Goal: Task Accomplishment & Management: Complete application form

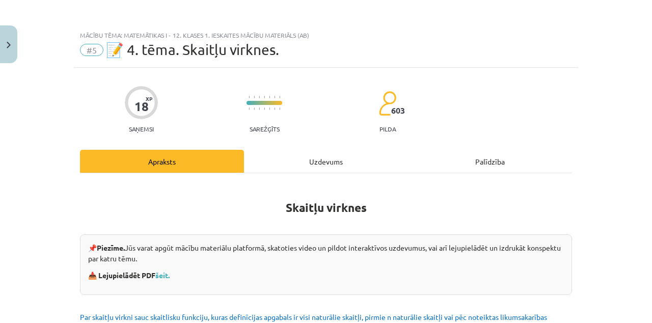
click at [343, 167] on div "Uzdevums" at bounding box center [326, 161] width 164 height 23
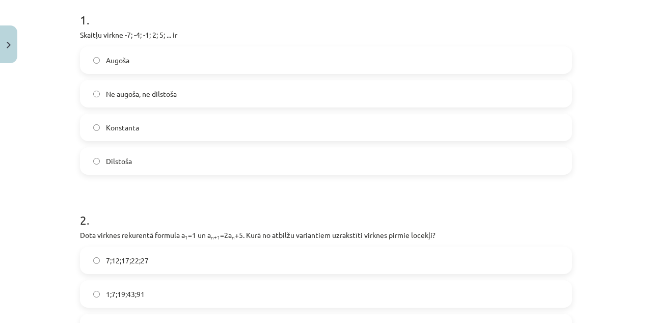
scroll to position [208, 0]
click at [481, 148] on label "Dilstoša" at bounding box center [326, 160] width 490 height 25
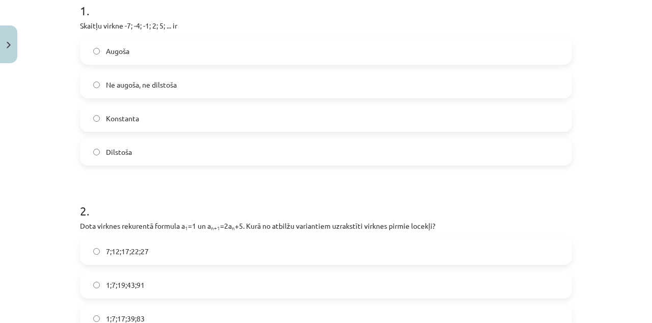
scroll to position [218, 0]
click at [453, 138] on label "Dilstoša" at bounding box center [326, 150] width 490 height 25
click at [105, 44] on label "Augoša" at bounding box center [326, 49] width 490 height 25
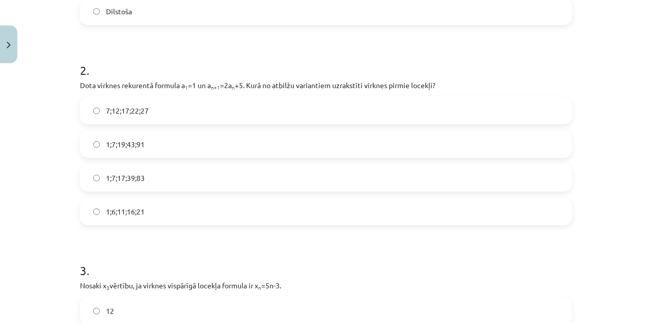
scroll to position [357, 0]
click at [609, 155] on div "Mācību tēma: Matemātikas i - 12. klases 1. ieskaites mācību materiāls (ab) #5 📝…" at bounding box center [326, 161] width 652 height 323
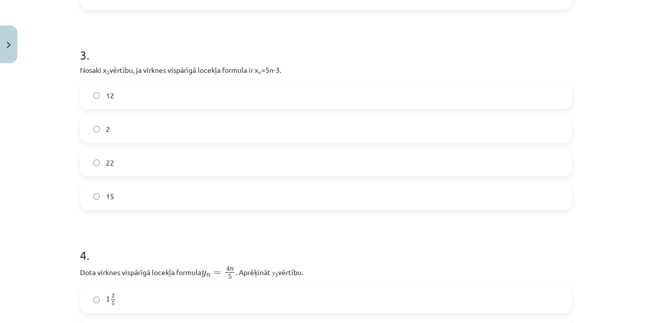
scroll to position [573, 0]
click at [597, 231] on div "Mācību tēma: Matemātikas i - 12. klases 1. ieskaites mācību materiāls (ab) #5 📝…" at bounding box center [326, 161] width 652 height 323
click at [566, 231] on h1 "4 ." at bounding box center [326, 247] width 492 height 32
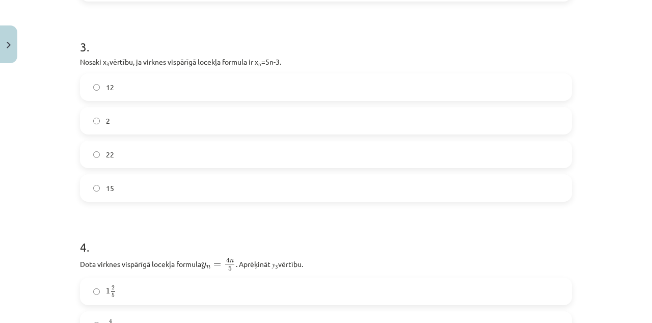
scroll to position [583, 0]
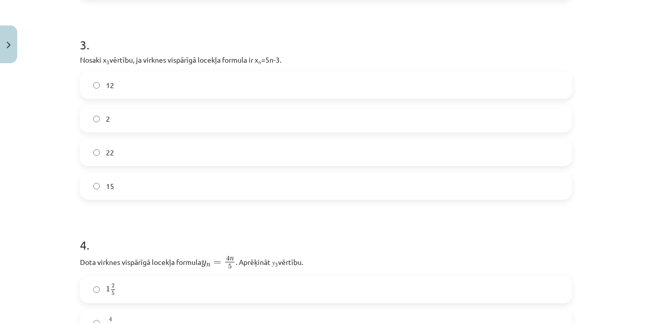
click at [95, 73] on label "12" at bounding box center [326, 84] width 490 height 25
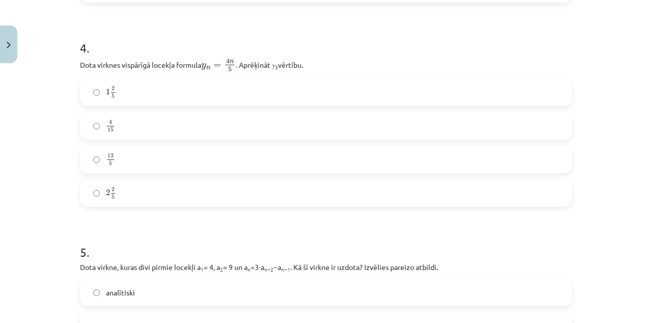
scroll to position [781, 0]
click at [523, 102] on label "1 2 5 1 2 5" at bounding box center [326, 91] width 490 height 25
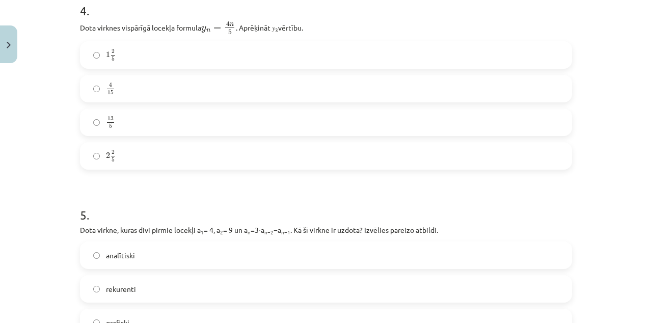
scroll to position [817, 0]
click at [90, 168] on label "2 2 5 2 2 5" at bounding box center [326, 156] width 490 height 25
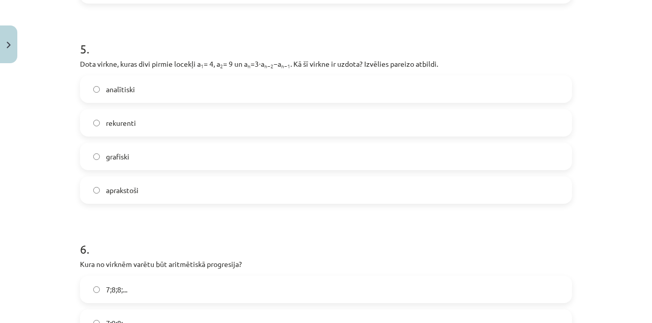
scroll to position [984, 0]
click at [589, 110] on div "Mācību tēma: Matemātikas i - 12. klases 1. ieskaites mācību materiāls (ab) #5 📝…" at bounding box center [326, 161] width 652 height 323
click at [628, 114] on div "Mācību tēma: Matemātikas i - 12. klases 1. ieskaites mācību materiāls (ab) #5 📝…" at bounding box center [326, 161] width 652 height 323
click at [605, 94] on div "Mācību tēma: Matemātikas i - 12. klases 1. ieskaites mācību materiāls (ab) #5 📝…" at bounding box center [326, 161] width 652 height 323
click at [611, 103] on div "Mācību tēma: Matemātikas i - 12. klases 1. ieskaites mācību materiāls (ab) #5 📝…" at bounding box center [326, 161] width 652 height 323
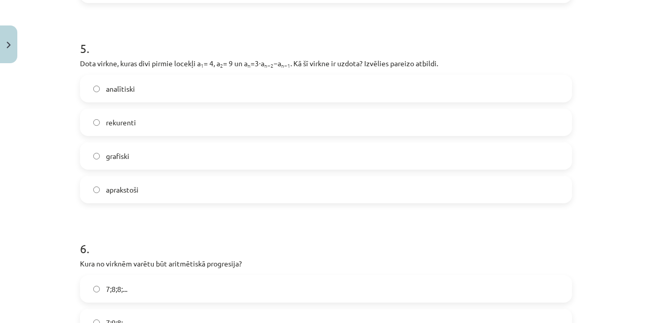
click at [650, 87] on div "Mācību tēma: Matemātikas i - 12. klases 1. ieskaites mācību materiāls (ab) #5 📝…" at bounding box center [326, 161] width 652 height 323
click at [630, 84] on div "Mācību tēma: Matemātikas i - 12. klases 1. ieskaites mācību materiāls (ab) #5 📝…" at bounding box center [326, 161] width 652 height 323
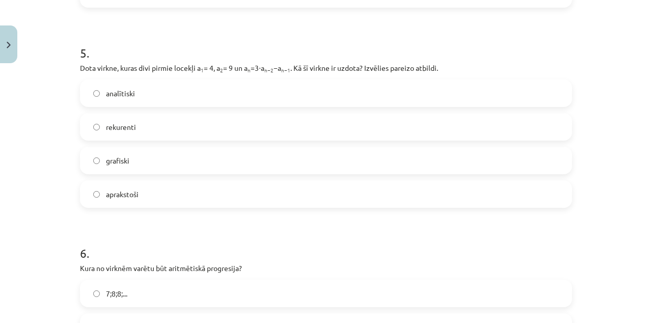
scroll to position [979, 0]
click at [614, 96] on div "Mācību tēma: Matemātikas i - 12. klases 1. ieskaites mācību materiāls (ab) #5 📝…" at bounding box center [326, 161] width 652 height 323
click at [624, 101] on div "Mācību tēma: Matemātikas i - 12. klases 1. ieskaites mācību materiāls (ab) #5 📝…" at bounding box center [326, 161] width 652 height 323
click at [128, 128] on span "rekurenti" at bounding box center [121, 127] width 30 height 11
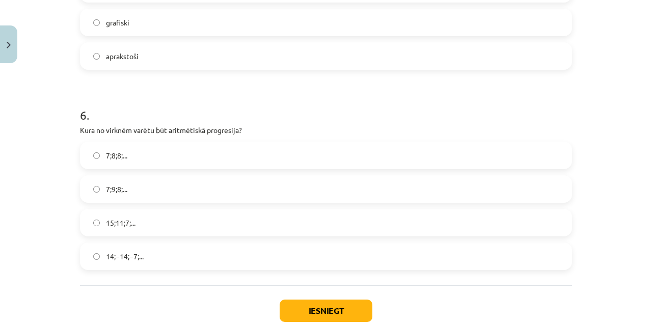
scroll to position [1134, 0]
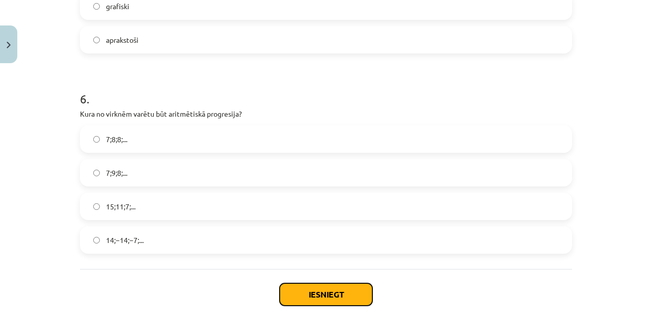
click at [344, 294] on button "Iesniegt" at bounding box center [326, 294] width 93 height 22
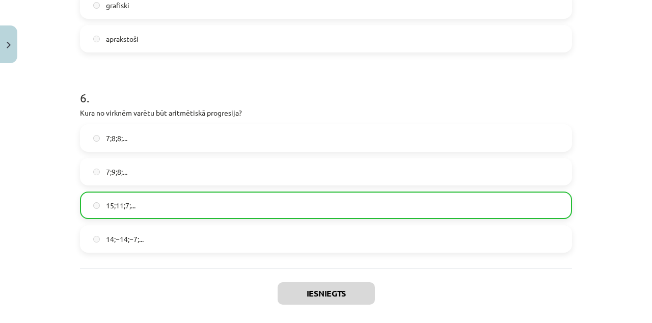
scroll to position [1166, 0]
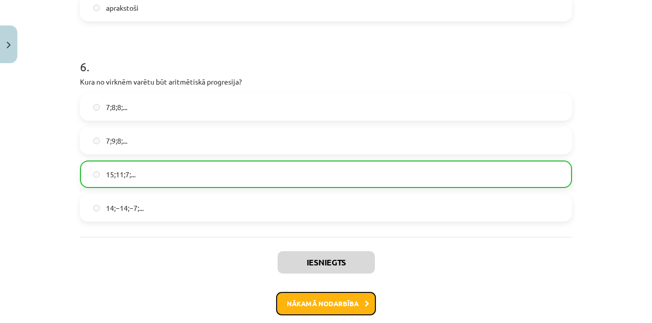
click at [346, 304] on button "Nākamā nodarbība" at bounding box center [326, 303] width 100 height 23
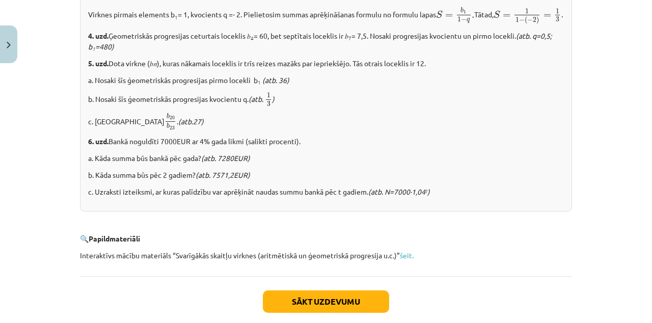
scroll to position [1279, 0]
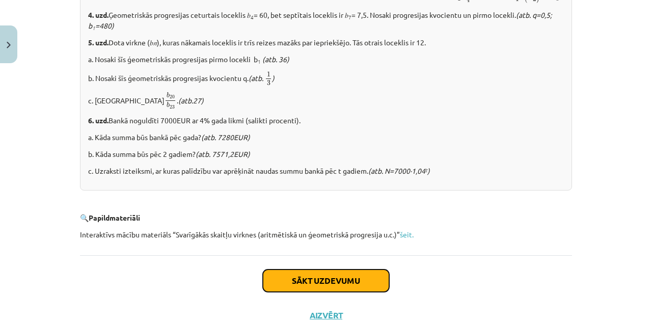
click at [369, 292] on button "Sākt uzdevumu" at bounding box center [326, 280] width 126 height 22
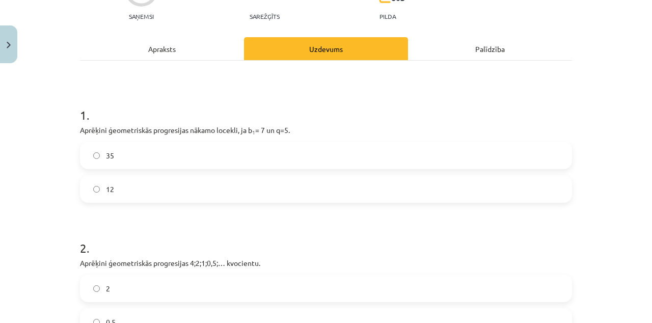
scroll to position [113, 0]
click at [107, 150] on span "35" at bounding box center [110, 155] width 8 height 11
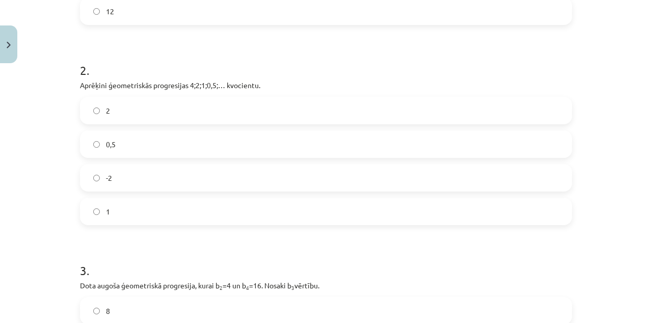
scroll to position [292, 0]
click at [502, 214] on label "1" at bounding box center [326, 209] width 490 height 25
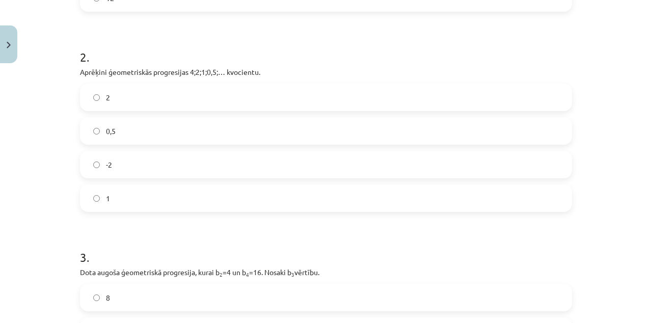
scroll to position [304, 0]
click at [121, 125] on label "0,5" at bounding box center [326, 130] width 490 height 25
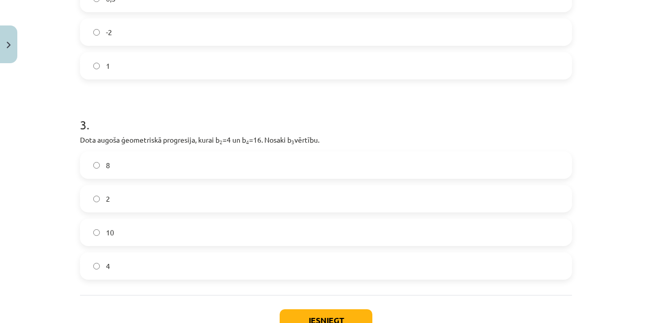
scroll to position [463, 0]
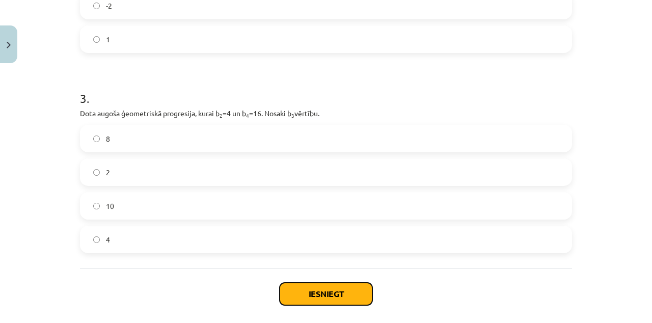
click at [308, 288] on button "Iesniegt" at bounding box center [326, 294] width 93 height 22
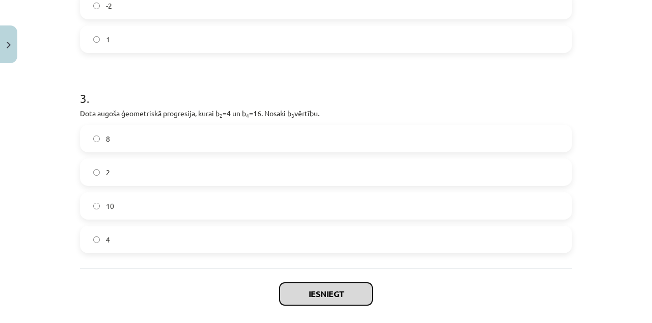
click at [327, 297] on button "Iesniegt" at bounding box center [326, 294] width 93 height 22
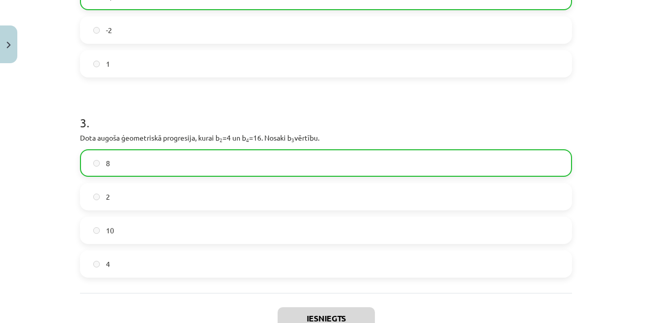
scroll to position [494, 0]
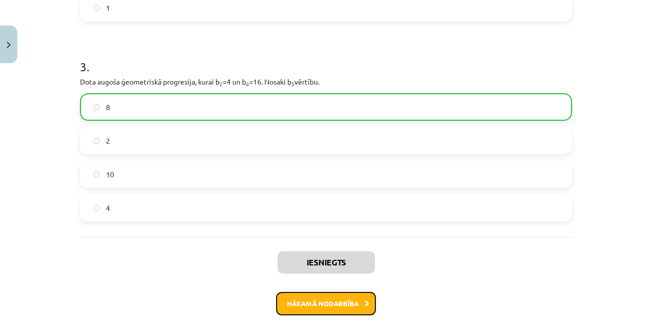
click at [352, 299] on button "Nākamā nodarbība" at bounding box center [326, 303] width 100 height 23
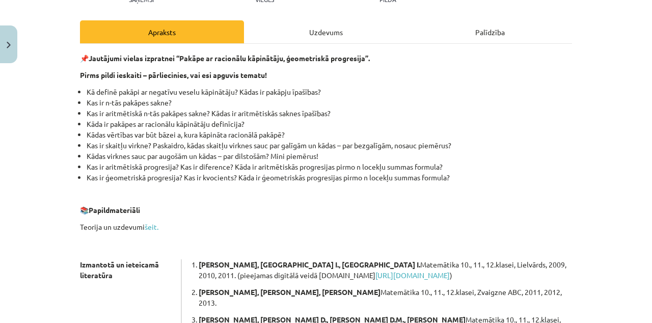
scroll to position [128, 0]
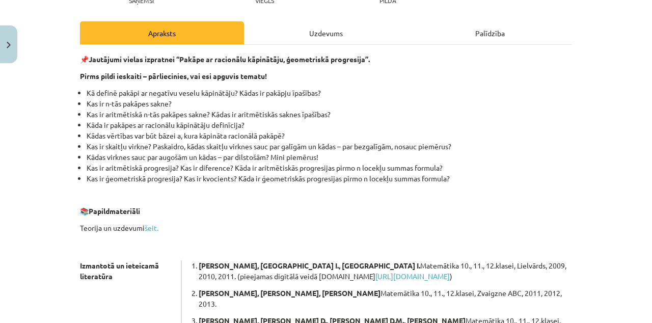
click at [360, 32] on div "Uzdevums" at bounding box center [326, 32] width 164 height 23
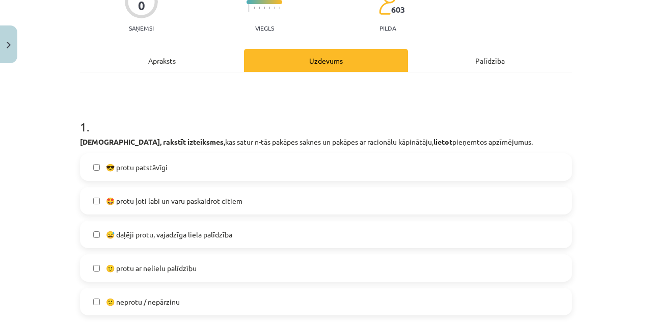
scroll to position [0, 0]
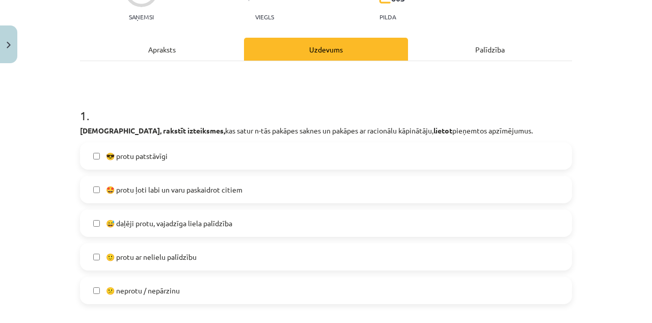
click at [160, 59] on div "Apraksts" at bounding box center [162, 49] width 164 height 23
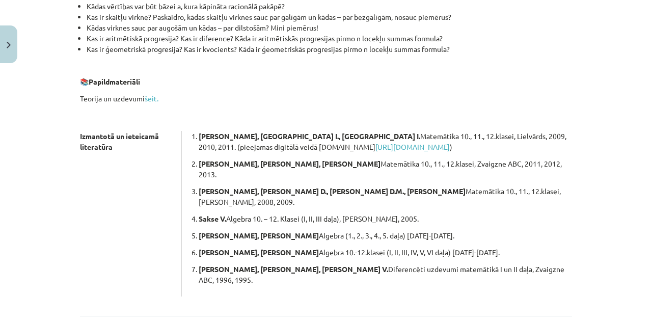
scroll to position [273, 0]
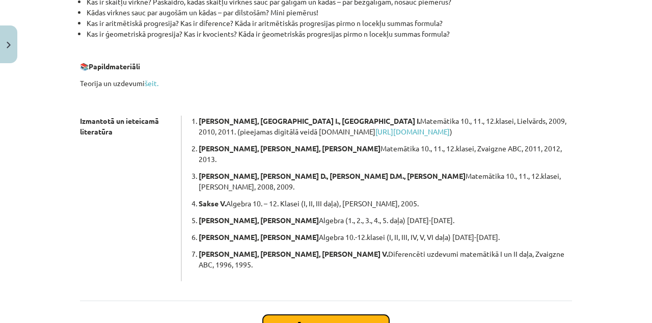
click at [366, 315] on button "Sākt uzdevumu" at bounding box center [326, 326] width 126 height 22
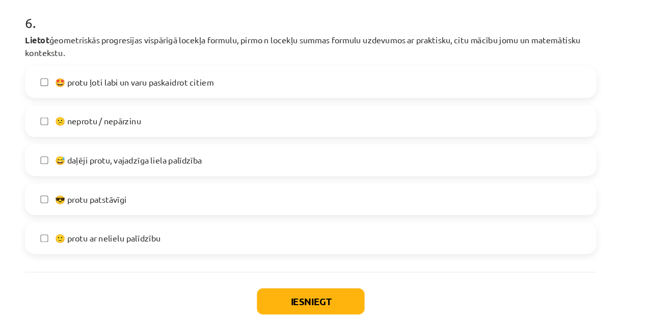
scroll to position [1356, 0]
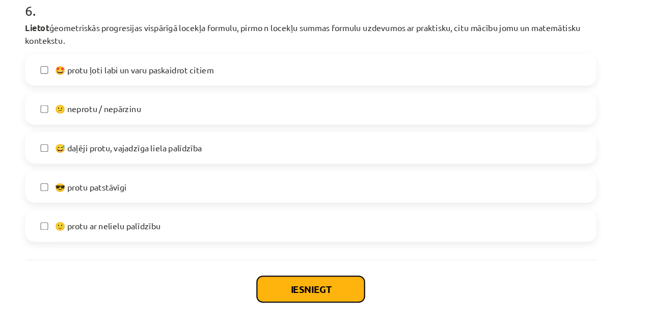
click at [338, 289] on button "Iesniegt" at bounding box center [326, 294] width 93 height 22
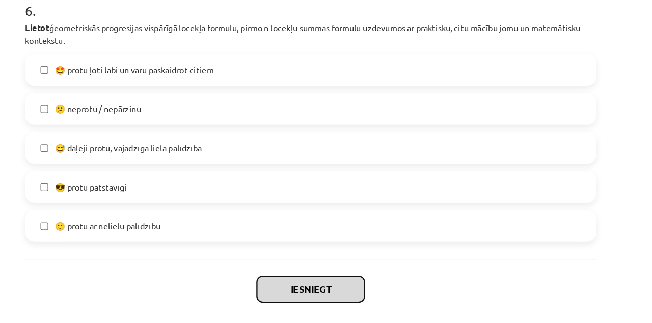
click at [353, 292] on button "Iesniegt" at bounding box center [326, 294] width 93 height 22
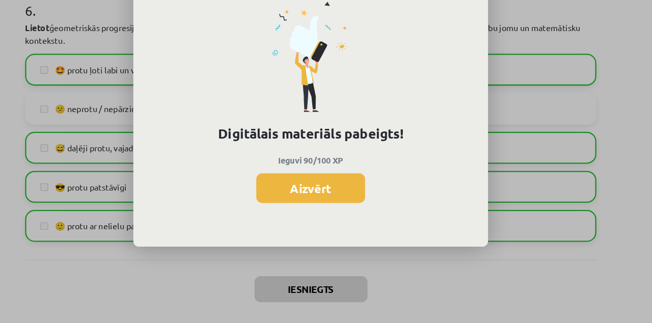
scroll to position [617, 0]
click at [355, 207] on button "Aizvērt" at bounding box center [326, 206] width 94 height 25
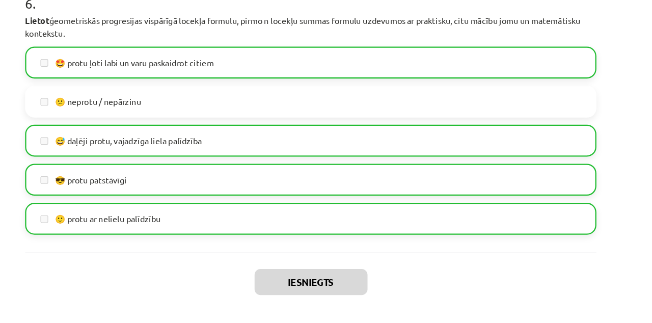
scroll to position [691, 0]
click at [439, 322] on div "Iesniegts Aizvērt" at bounding box center [326, 303] width 492 height 71
click at [331, 322] on button "Aizvērt" at bounding box center [326, 328] width 39 height 10
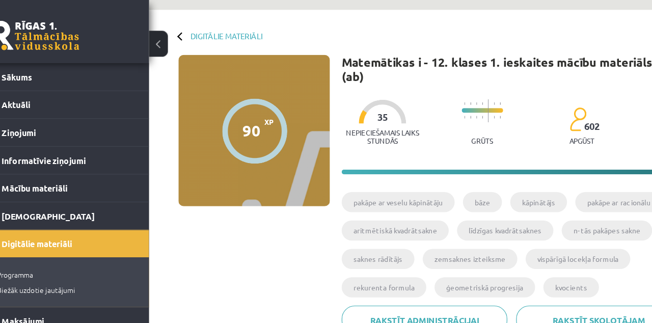
scroll to position [0, 0]
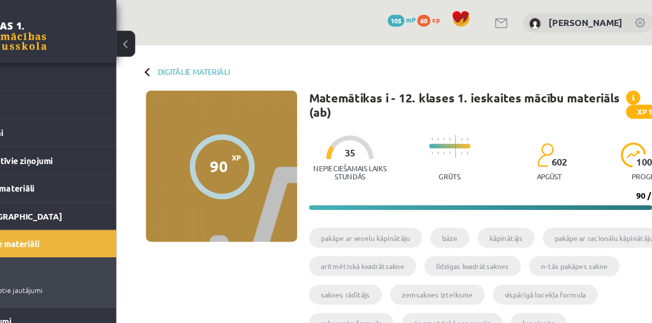
click at [165, 40] on button at bounding box center [161, 37] width 16 height 22
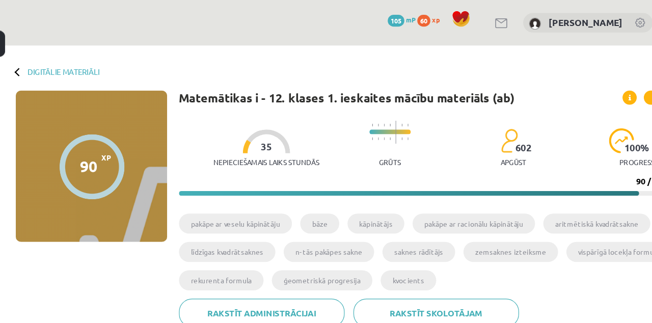
click at [54, 43] on button at bounding box center [49, 37] width 16 height 22
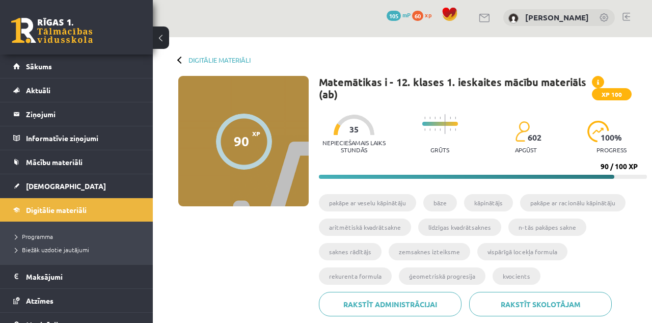
scroll to position [4, 0]
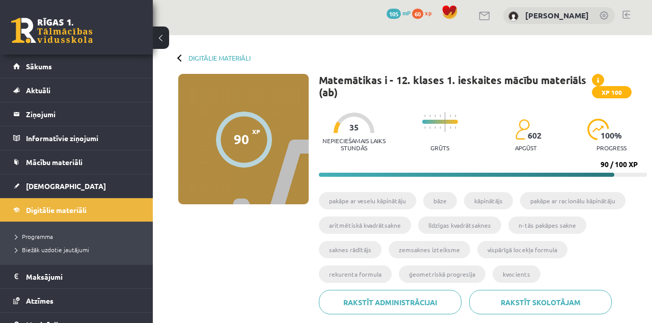
click at [35, 206] on span "Digitālie materiāli" at bounding box center [56, 209] width 61 height 9
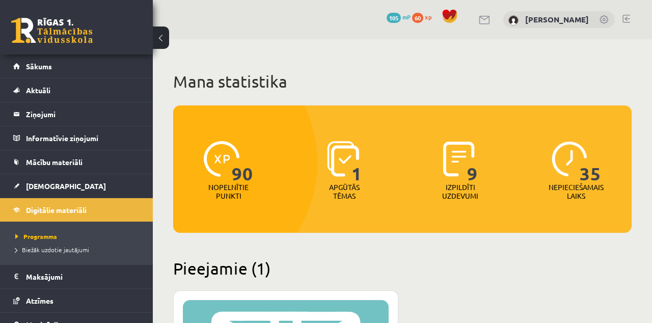
click at [44, 71] on link "Sākums" at bounding box center [76, 66] width 127 height 23
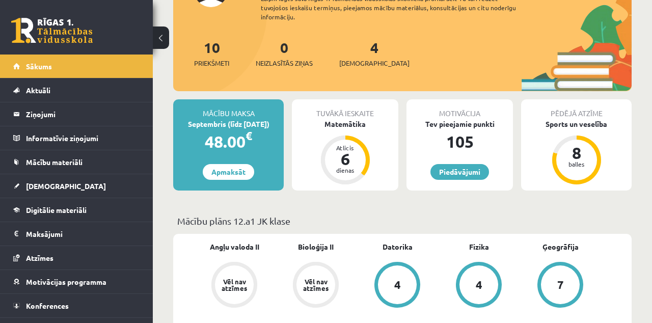
scroll to position [98, 0]
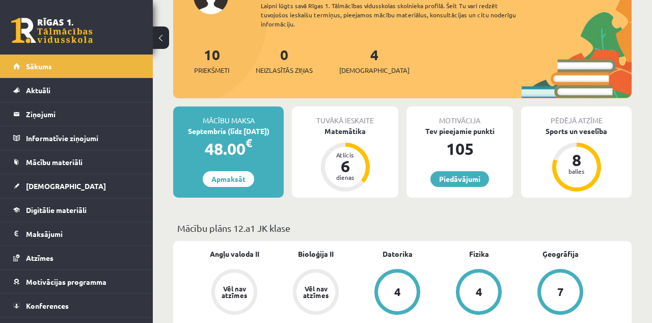
click at [484, 126] on div "Tev pieejamie punkti" at bounding box center [460, 131] width 106 height 11
click at [485, 137] on div "105" at bounding box center [460, 149] width 106 height 24
click at [479, 141] on div "105" at bounding box center [460, 149] width 106 height 24
click at [470, 171] on link "Piedāvājumi" at bounding box center [459, 179] width 59 height 16
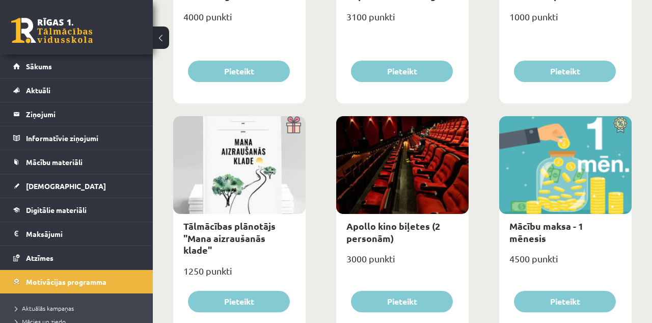
scroll to position [283, 0]
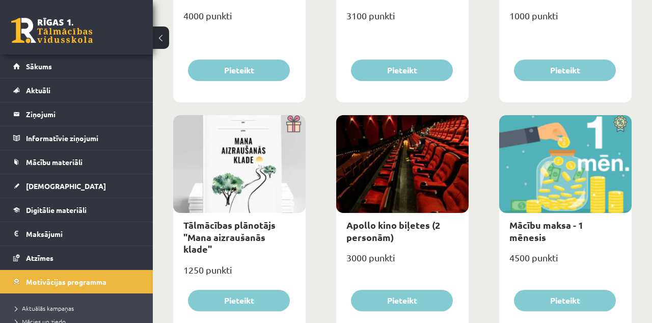
click at [35, 214] on link "Digitālie materiāli" at bounding box center [76, 209] width 127 height 23
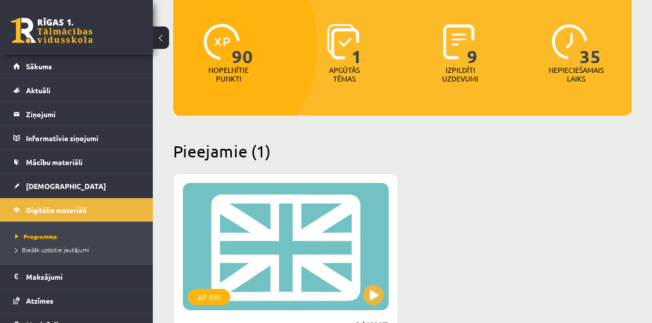
scroll to position [116, 0]
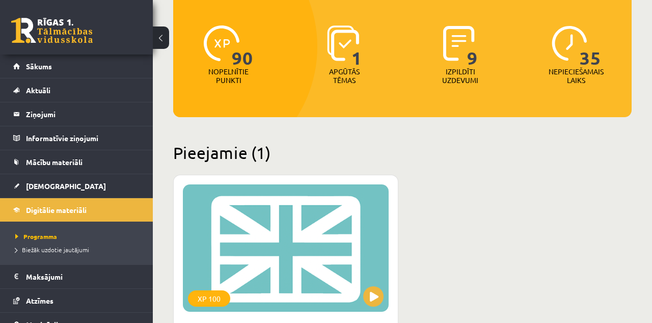
click at [190, 209] on div "XP 100" at bounding box center [286, 247] width 206 height 127
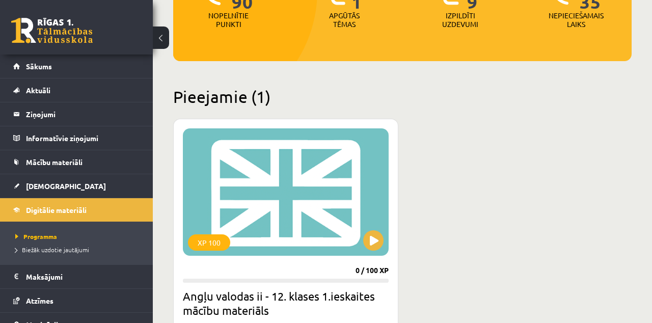
scroll to position [173, 0]
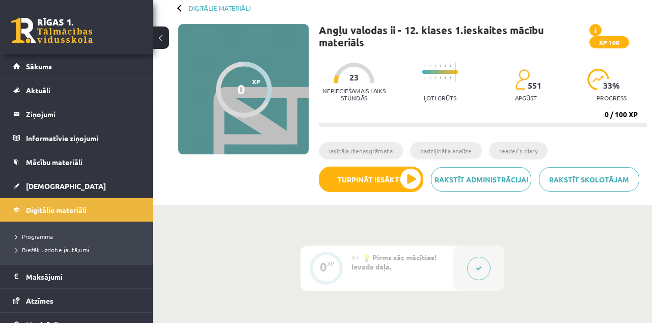
scroll to position [53, 0]
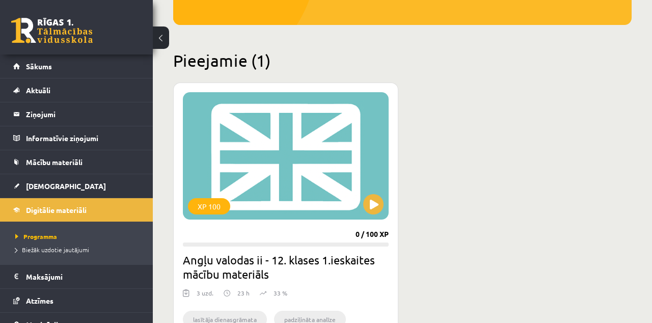
scroll to position [211, 0]
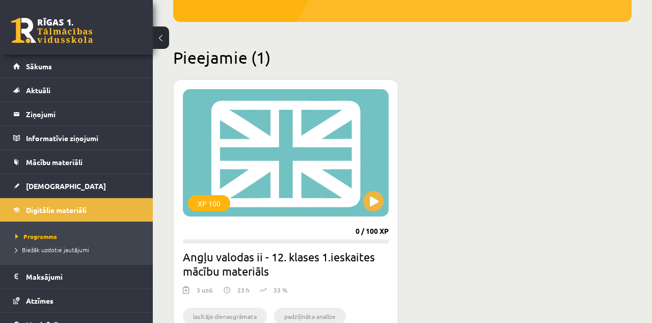
click at [370, 150] on div "XP 100" at bounding box center [286, 152] width 206 height 127
click at [372, 165] on div "XP 100" at bounding box center [286, 152] width 206 height 127
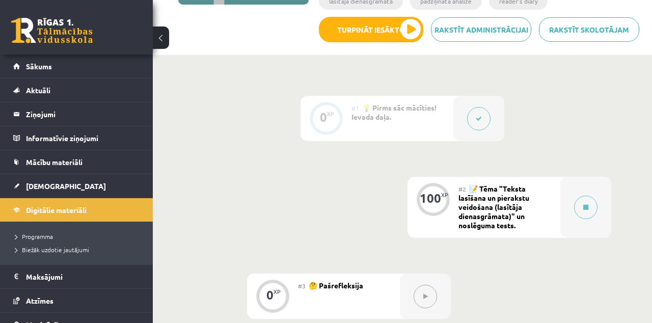
scroll to position [205, 0]
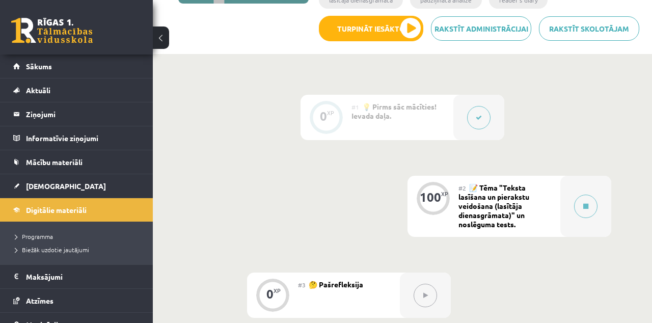
click at [485, 198] on span "📝 Tēma "Teksta lasīšana un pierakstu veidošana (lasītāja dienasgrāmata)" un nos…" at bounding box center [493, 206] width 71 height 46
click at [592, 212] on button at bounding box center [585, 206] width 23 height 23
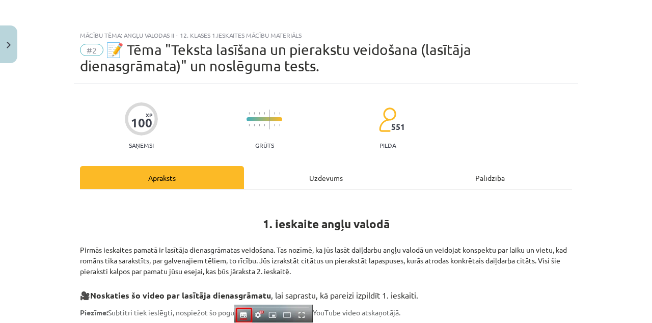
click at [357, 177] on div "Uzdevums" at bounding box center [326, 177] width 164 height 23
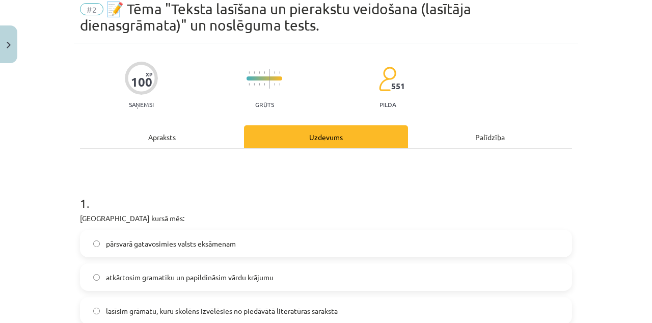
scroll to position [0, 0]
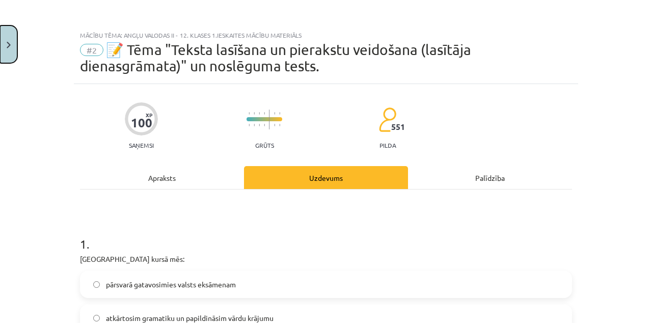
click at [2, 50] on button "Close" at bounding box center [8, 44] width 17 height 38
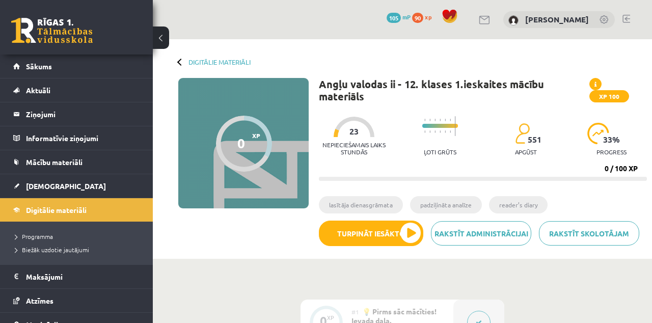
scroll to position [1, 0]
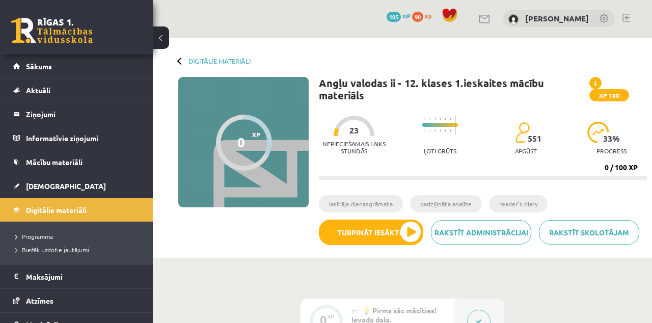
click at [596, 82] on icon at bounding box center [595, 83] width 2 height 6
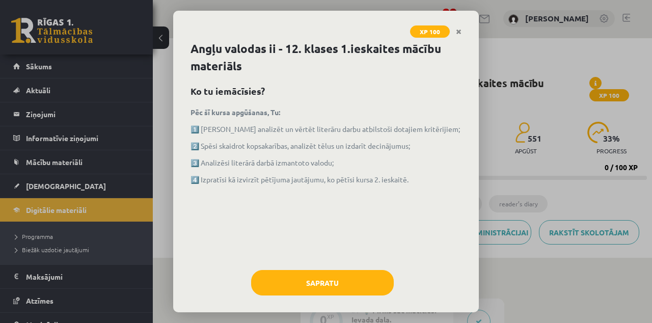
click at [621, 154] on div "XP 100 Angļu valodas ii - 12. klases 1.ieskaites mācību materiāls Ko tu iemācīs…" at bounding box center [326, 161] width 652 height 323
click at [455, 38] on link "Close" at bounding box center [459, 32] width 18 height 20
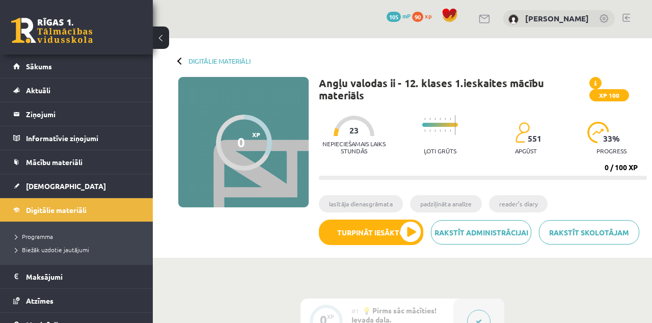
click at [425, 16] on link "90 xp" at bounding box center [424, 16] width 24 height 8
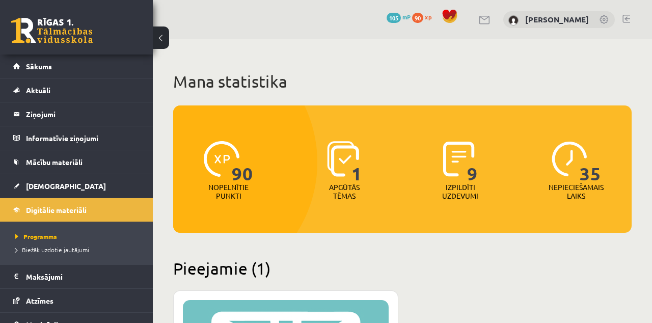
click at [419, 16] on span "90" at bounding box center [417, 18] width 11 height 10
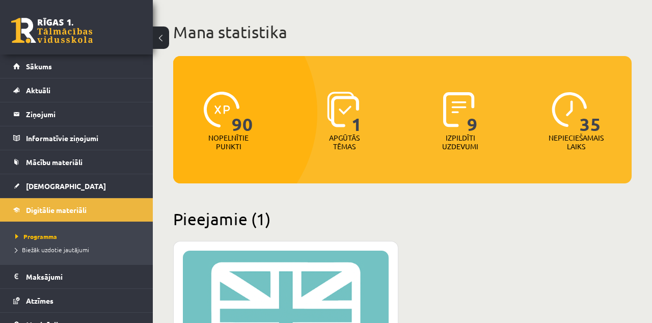
scroll to position [31, 0]
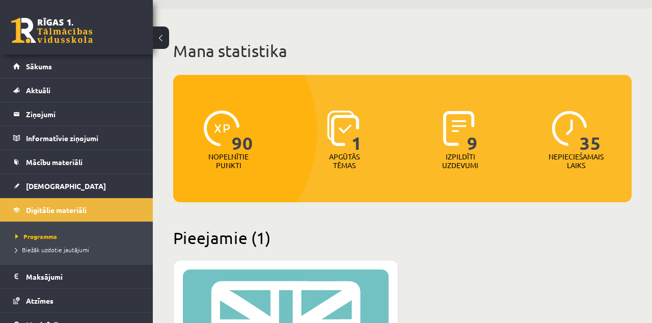
click at [218, 156] on p "Nopelnītie punkti" at bounding box center [228, 160] width 40 height 17
click at [215, 150] on div "90" at bounding box center [228, 128] width 49 height 47
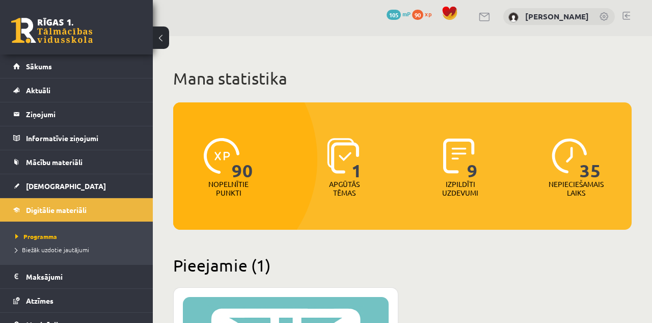
scroll to position [0, 0]
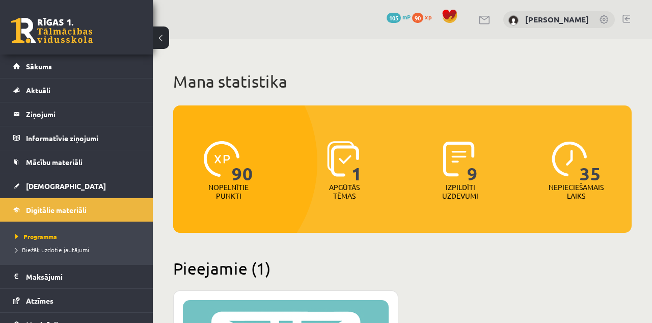
click at [402, 15] on link "105 mP" at bounding box center [399, 17] width 24 height 8
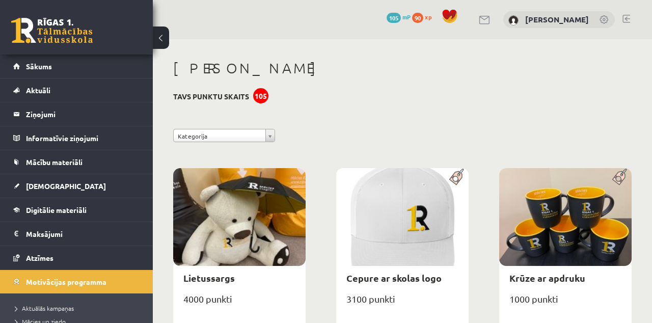
click at [425, 17] on link "90 xp" at bounding box center [424, 17] width 24 height 8
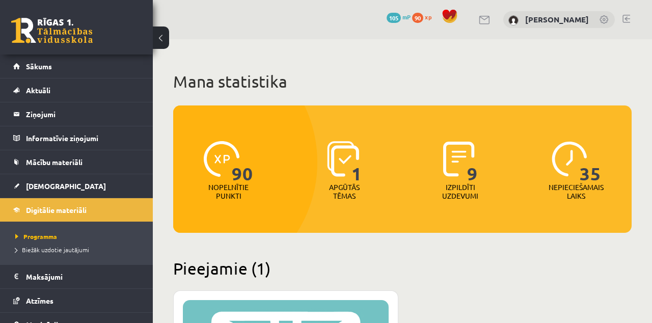
click at [453, 20] on span at bounding box center [449, 16] width 15 height 15
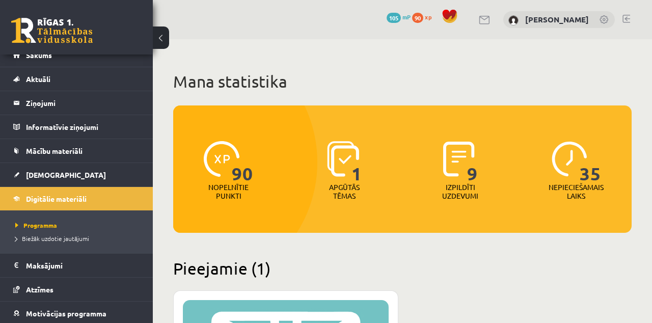
click at [34, 306] on link "Motivācijas programma" at bounding box center [76, 313] width 127 height 23
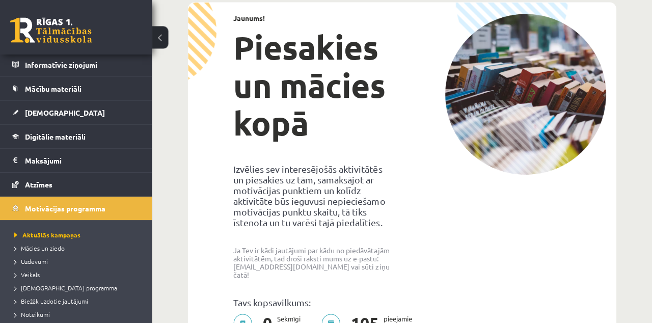
scroll to position [77, 0]
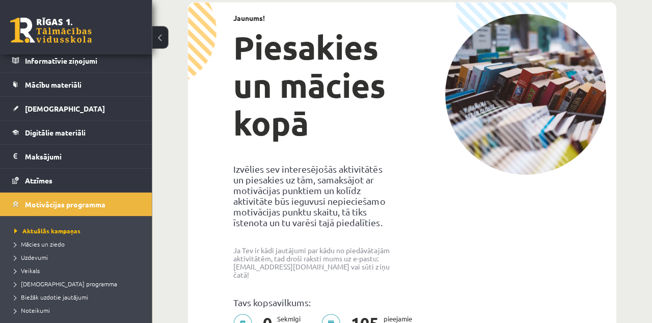
click at [15, 256] on span "Uzdevumi" at bounding box center [32, 257] width 34 height 8
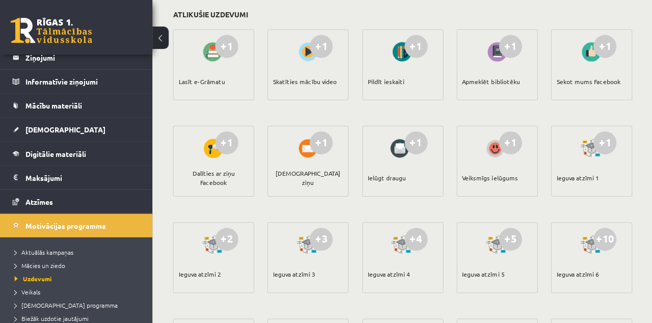
scroll to position [116, 0]
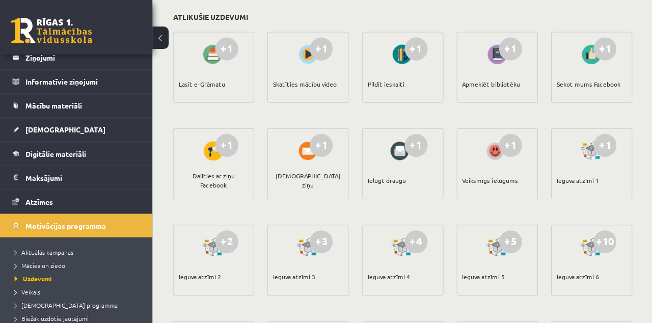
click at [509, 77] on div "Apmeklēt bibliotēku" at bounding box center [491, 84] width 58 height 36
click at [508, 64] on div at bounding box center [496, 53] width 29 height 23
click at [509, 53] on div "+1" at bounding box center [510, 48] width 23 height 23
click at [47, 229] on link "Motivācijas programma" at bounding box center [76, 224] width 127 height 23
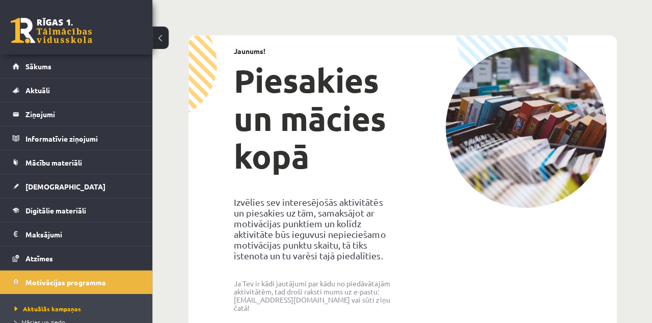
click at [35, 166] on link "Mācību materiāli" at bounding box center [76, 161] width 127 height 23
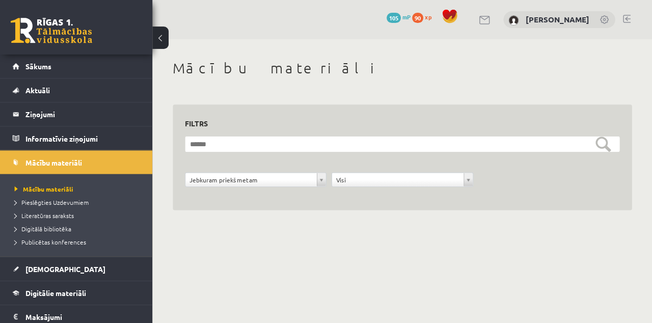
click at [28, 228] on span "Digitālā bibliotēka" at bounding box center [43, 228] width 57 height 8
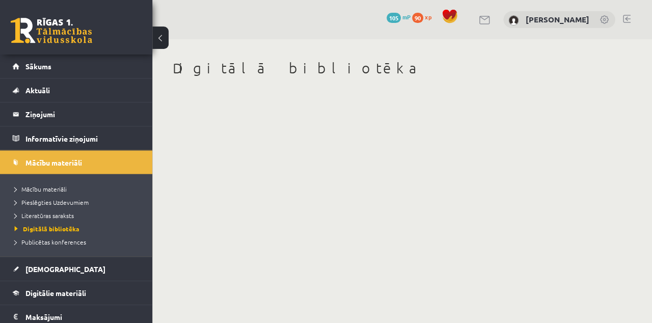
click at [620, 203] on body "0 Dāvanas 105 mP 90 xp Megija Kozlovska Sākums Aktuāli Kā mācīties eSKOLĀ Konta…" at bounding box center [326, 161] width 652 height 323
click at [39, 217] on span "Literatūras saraksts" at bounding box center [44, 215] width 59 height 8
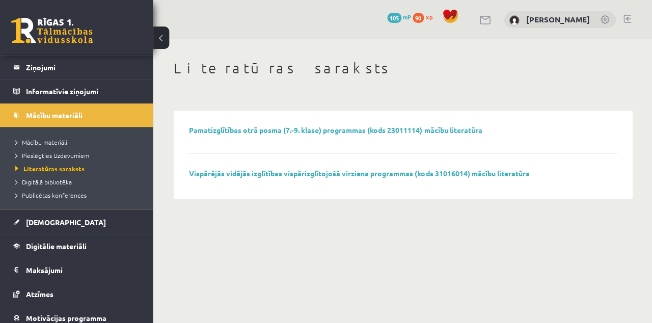
scroll to position [51, 0]
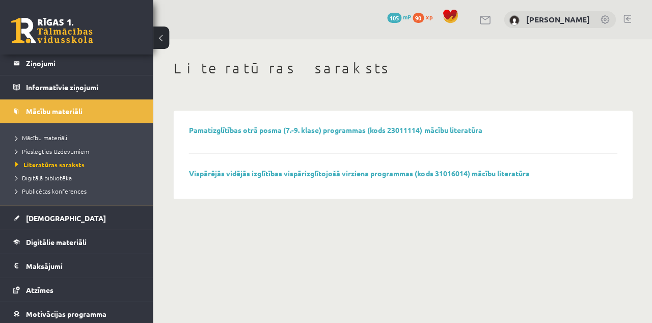
click at [48, 285] on span "Atzīmes" at bounding box center [40, 289] width 28 height 9
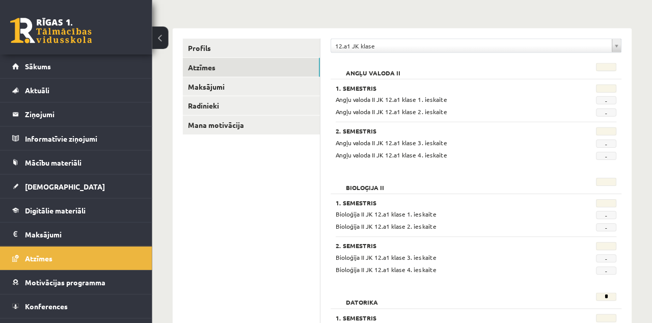
scroll to position [104, 0]
click at [192, 114] on link "Radinieki" at bounding box center [251, 105] width 137 height 19
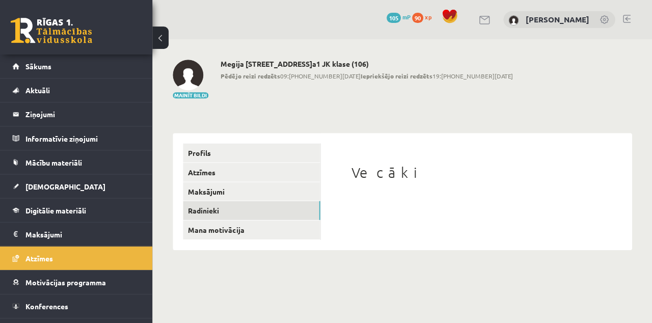
click at [32, 77] on link "Sākums" at bounding box center [76, 66] width 127 height 23
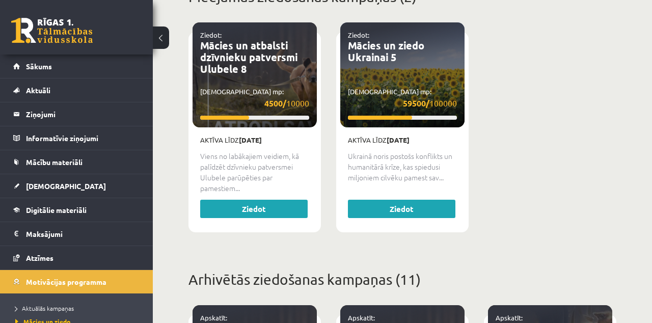
scroll to position [421, 0]
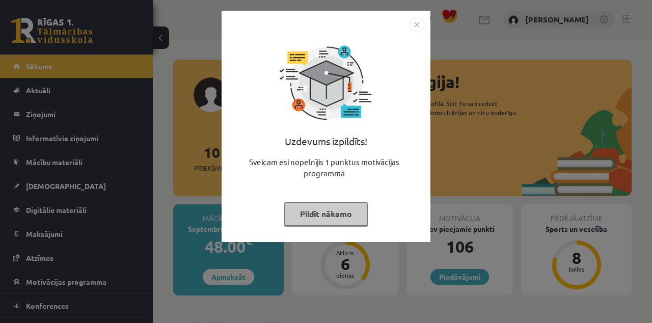
click at [349, 210] on button "Pildīt nākamo" at bounding box center [326, 213] width 84 height 23
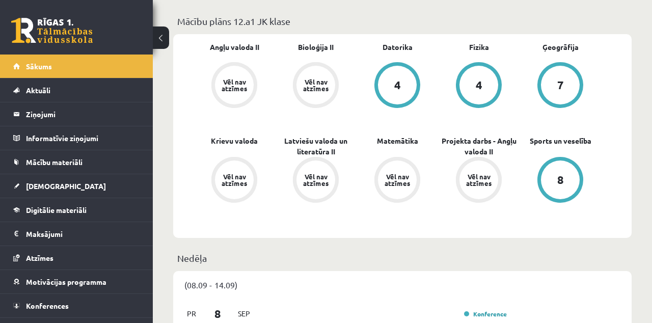
scroll to position [305, 0]
